Goal: Task Accomplishment & Management: Manage account settings

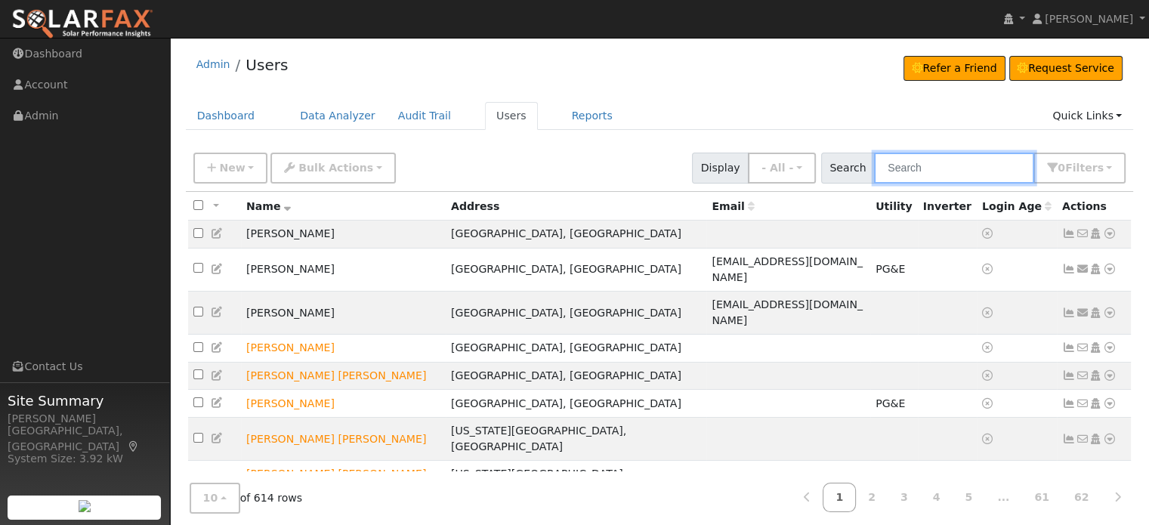
click at [990, 159] on input "text" at bounding box center [954, 168] width 160 height 31
type input "[PERSON_NAME]"
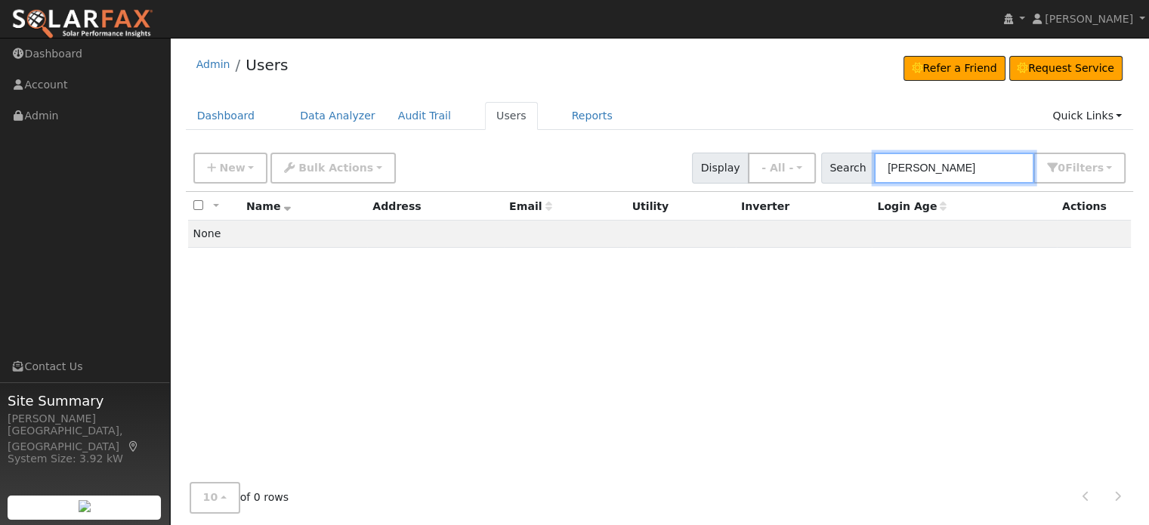
click at [979, 167] on input "Horne" at bounding box center [954, 168] width 160 height 31
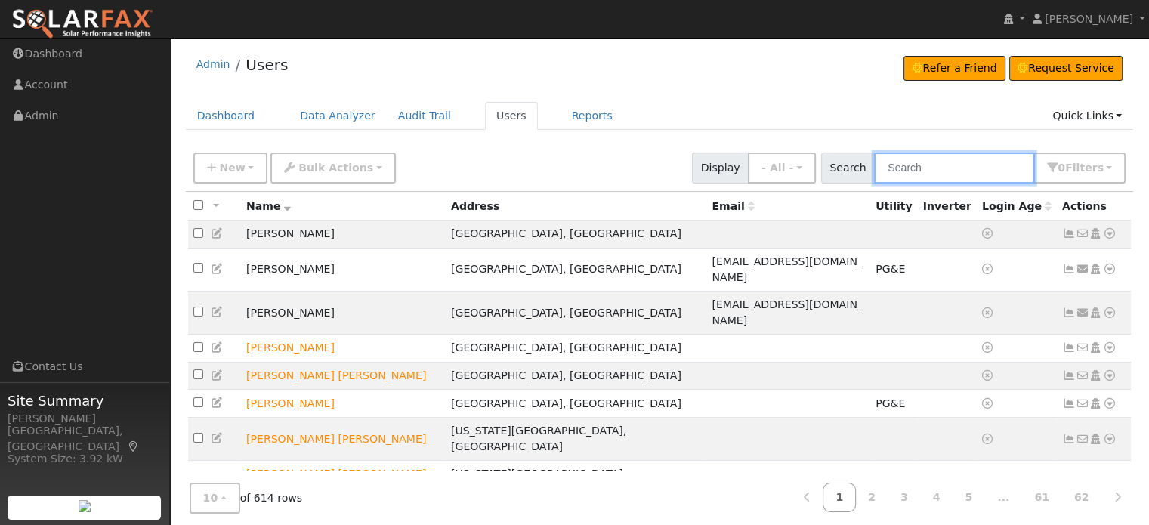
click at [914, 164] on input "text" at bounding box center [954, 168] width 160 height 31
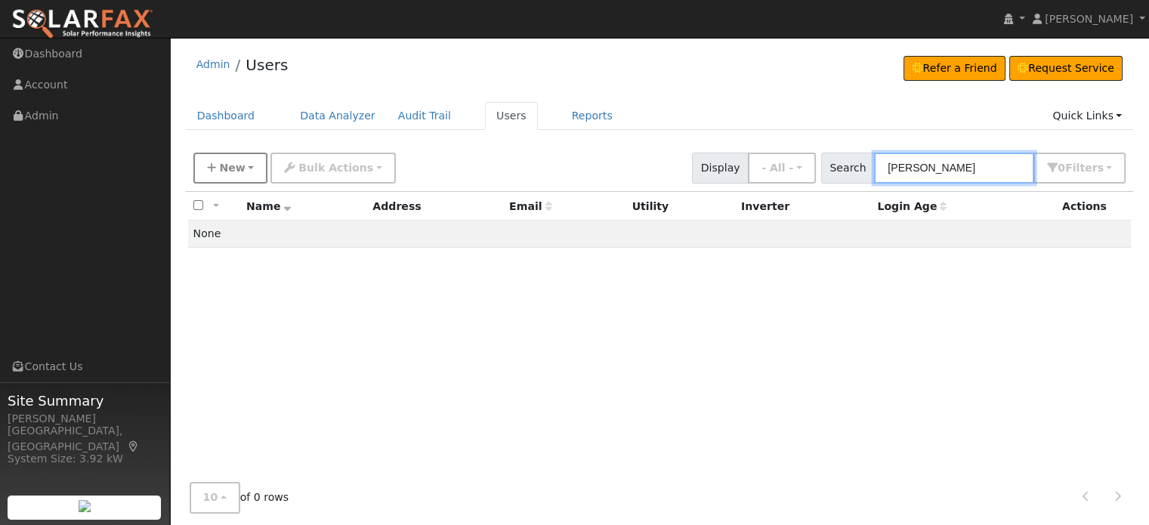
type input "Horne"
click at [242, 167] on button "New" at bounding box center [230, 168] width 75 height 31
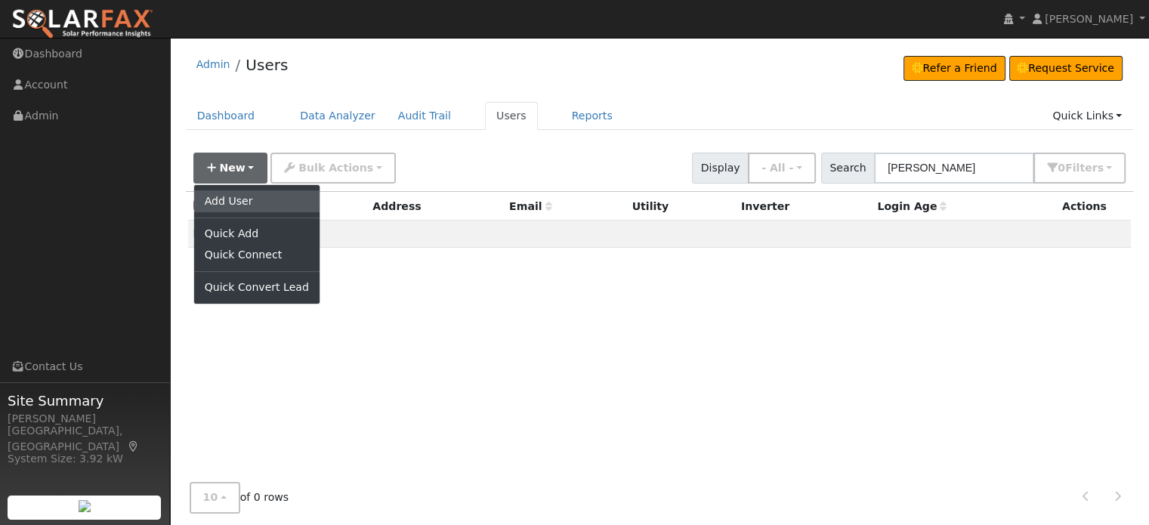
click at [244, 197] on link "Add User" at bounding box center [256, 200] width 125 height 21
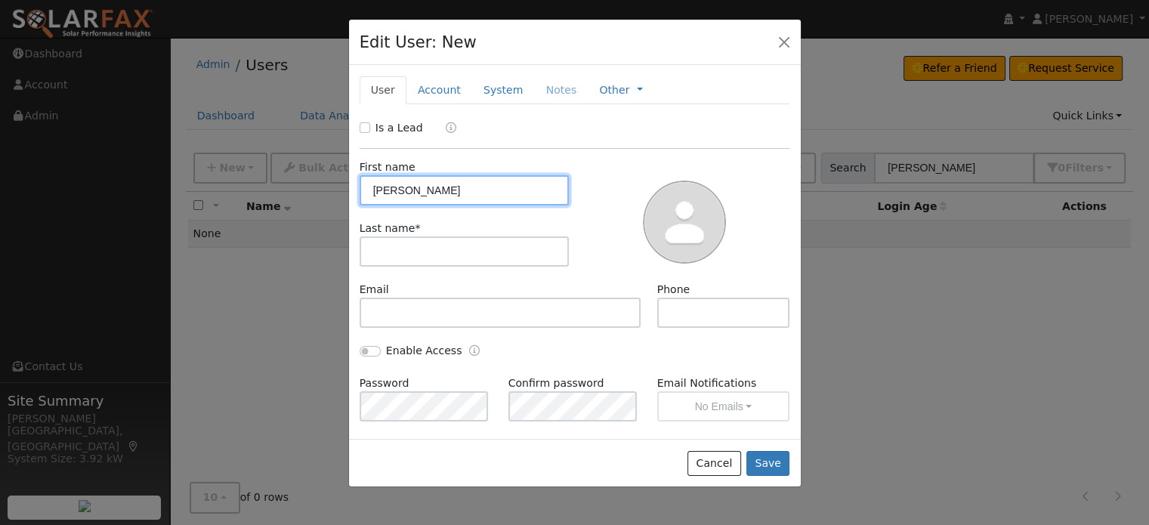
type input "Ron"
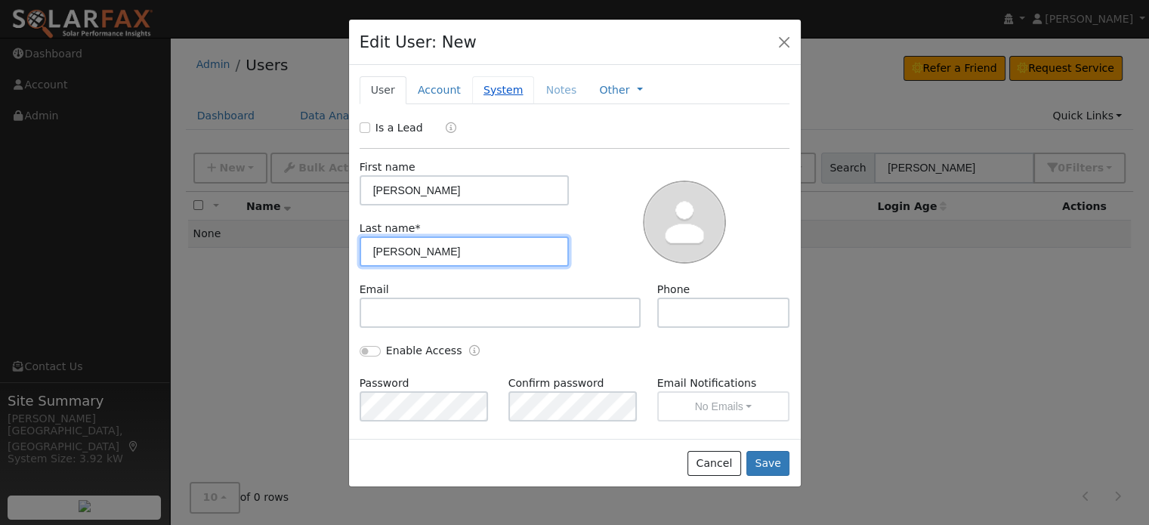
type input "Horne"
click at [489, 93] on link "System" at bounding box center [503, 90] width 63 height 28
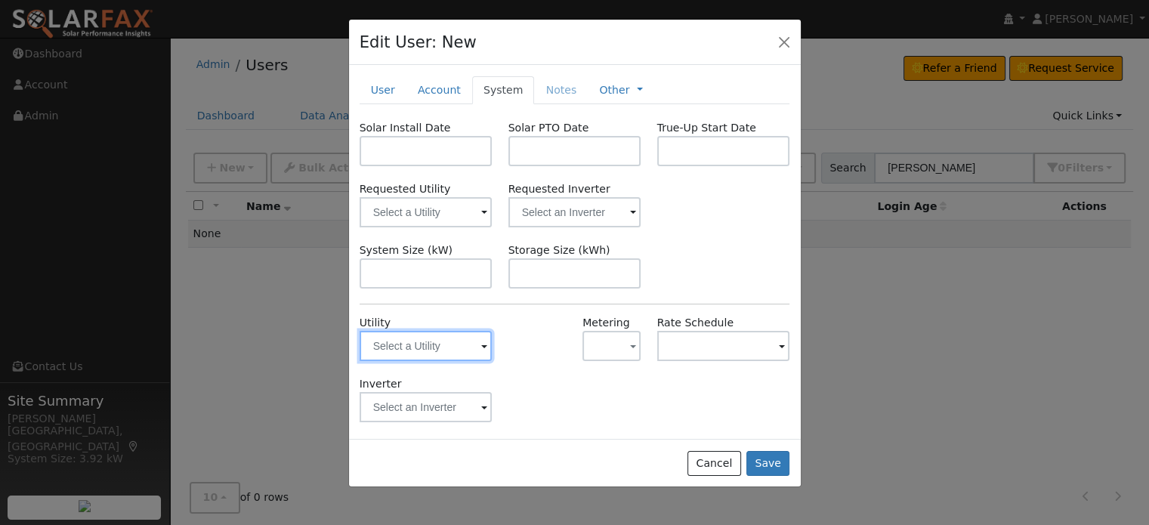
click at [410, 346] on input "text" at bounding box center [426, 346] width 133 height 30
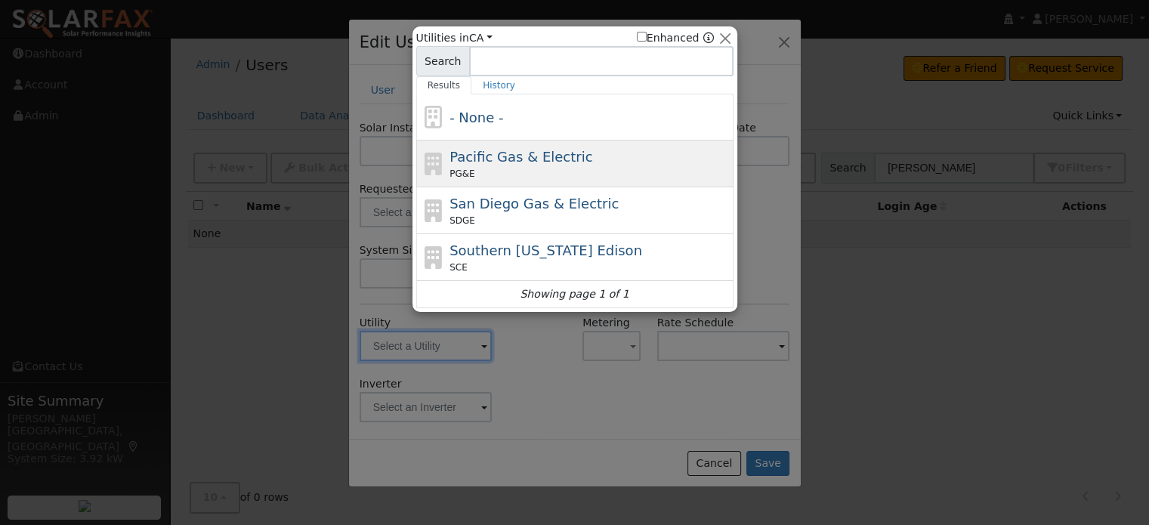
click at [492, 162] on span "Pacific Gas & Electric" at bounding box center [520, 157] width 143 height 16
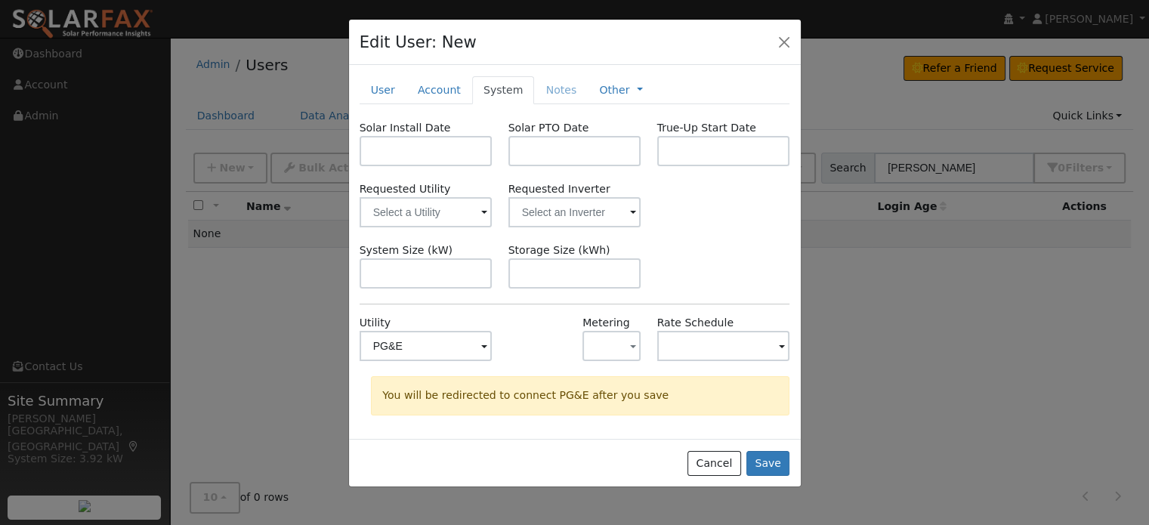
type input "PG&E"
click at [771, 457] on button "Save" at bounding box center [768, 464] width 44 height 26
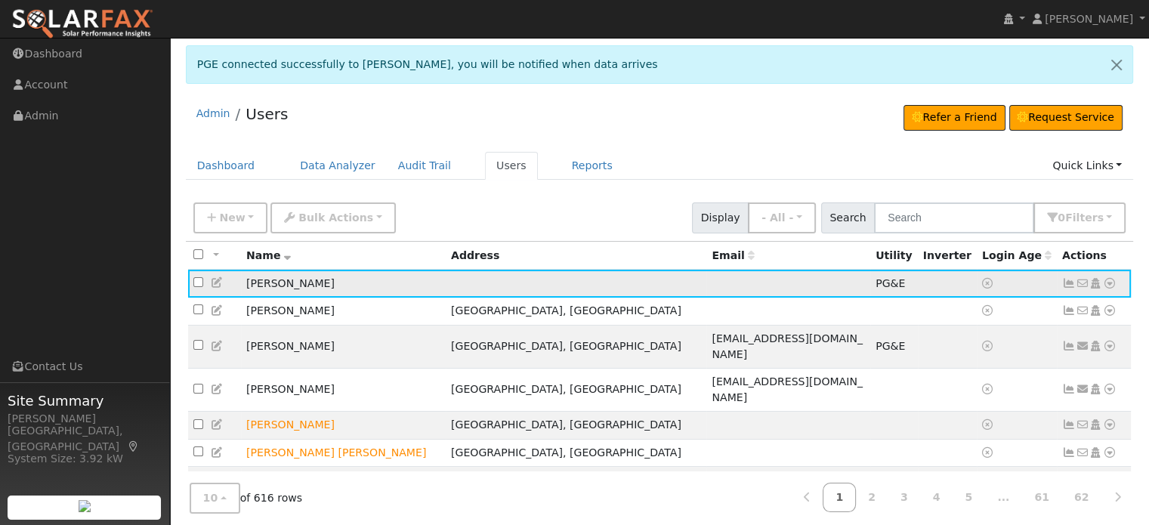
click at [1067, 280] on icon at bounding box center [1069, 283] width 14 height 11
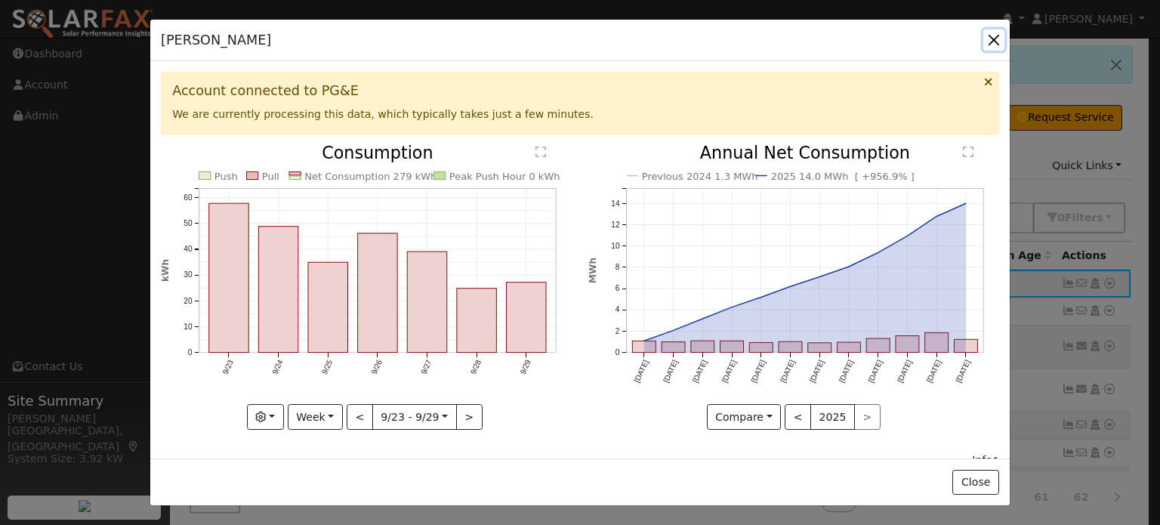
click at [994, 39] on button "button" at bounding box center [994, 39] width 21 height 21
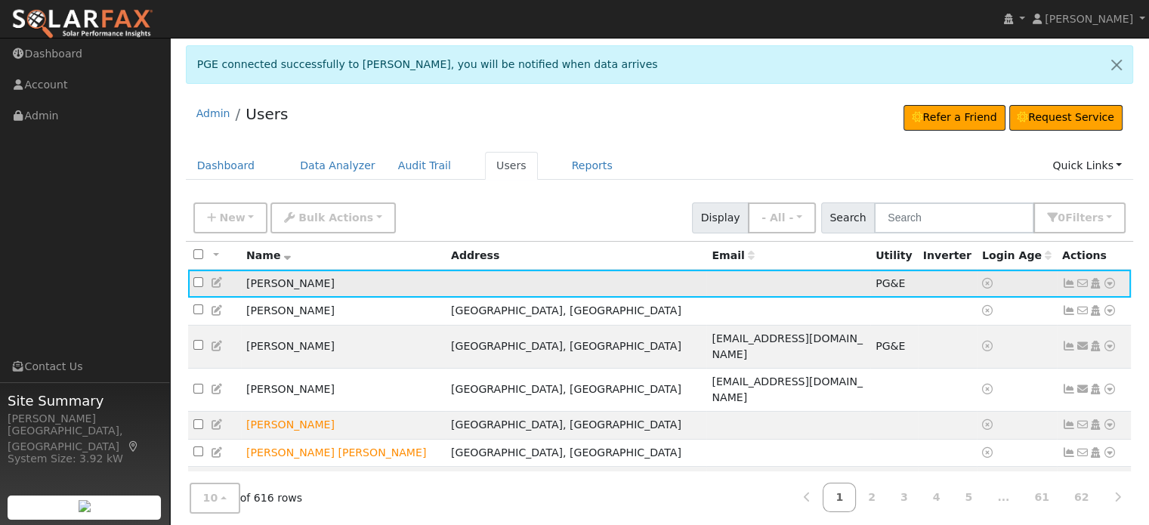
click at [1109, 289] on link at bounding box center [1110, 284] width 14 height 16
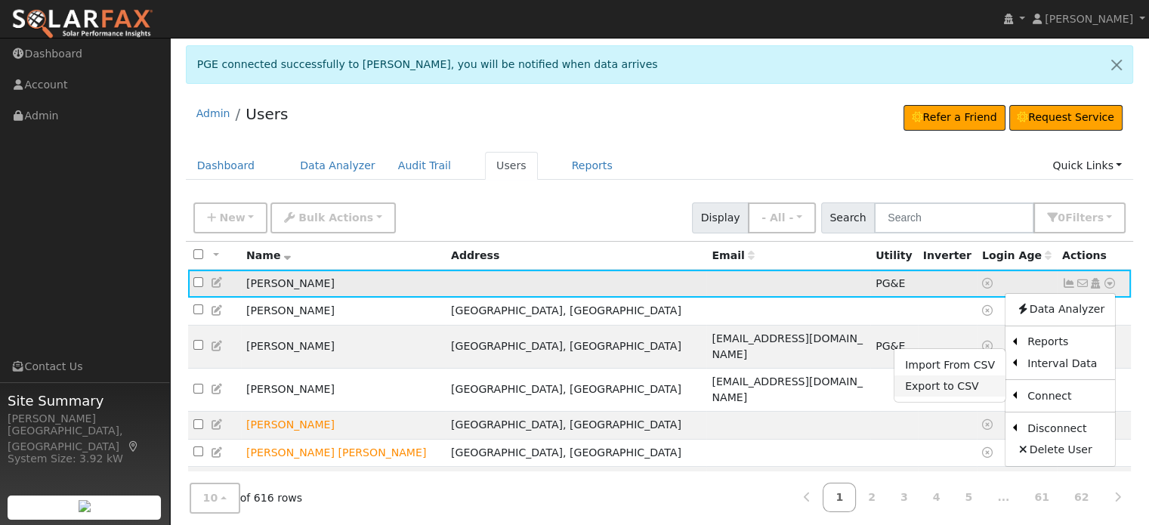
click at [950, 385] on link "Export to CSV" at bounding box center [949, 385] width 111 height 21
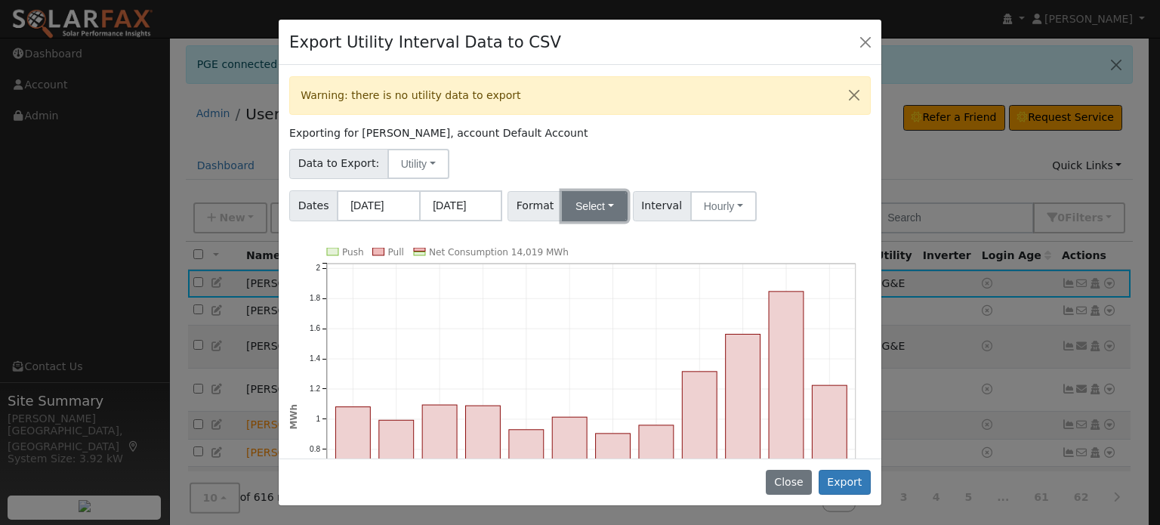
click at [603, 205] on button "Select" at bounding box center [595, 206] width 66 height 30
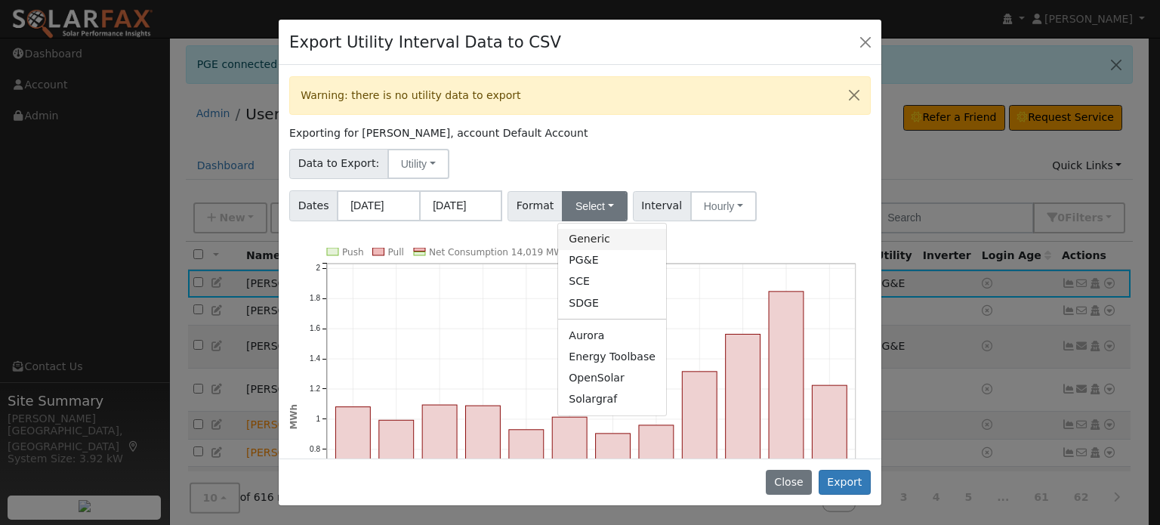
click at [601, 230] on link "Generic" at bounding box center [612, 239] width 108 height 21
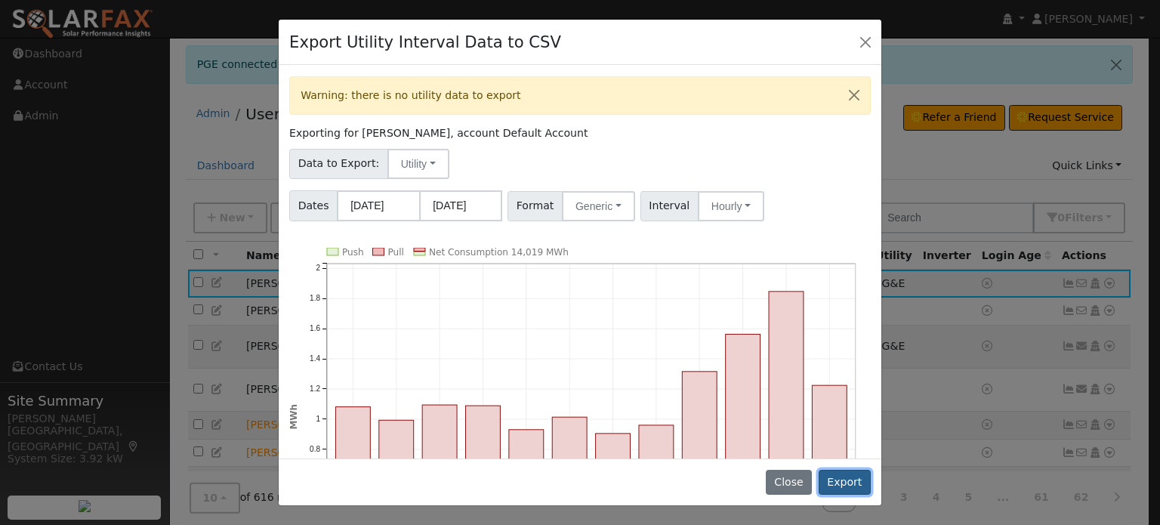
click at [848, 483] on button "Export" at bounding box center [845, 483] width 52 height 26
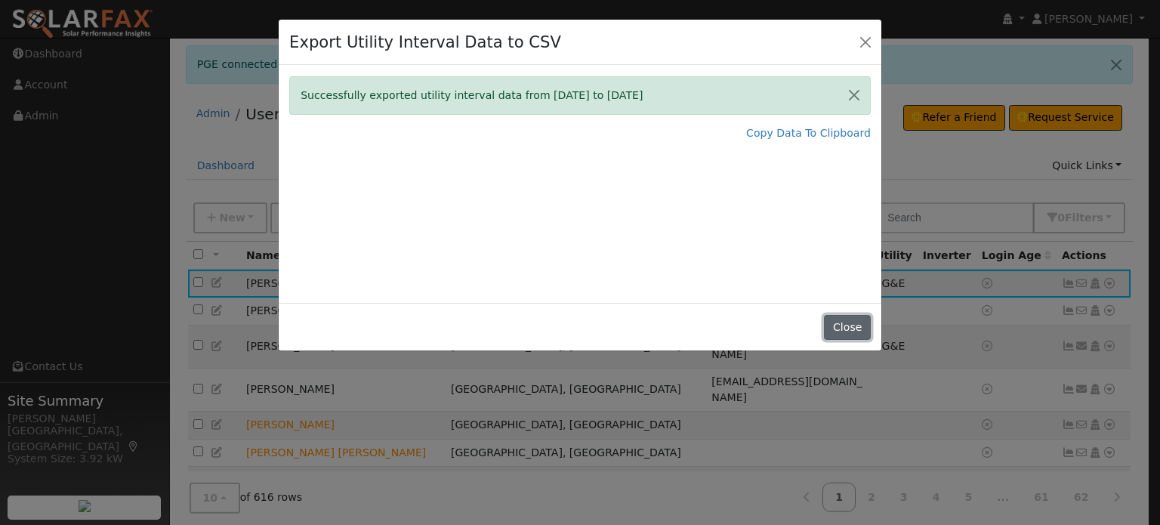
click at [848, 316] on button "Close" at bounding box center [847, 328] width 46 height 26
